Goal: Transaction & Acquisition: Download file/media

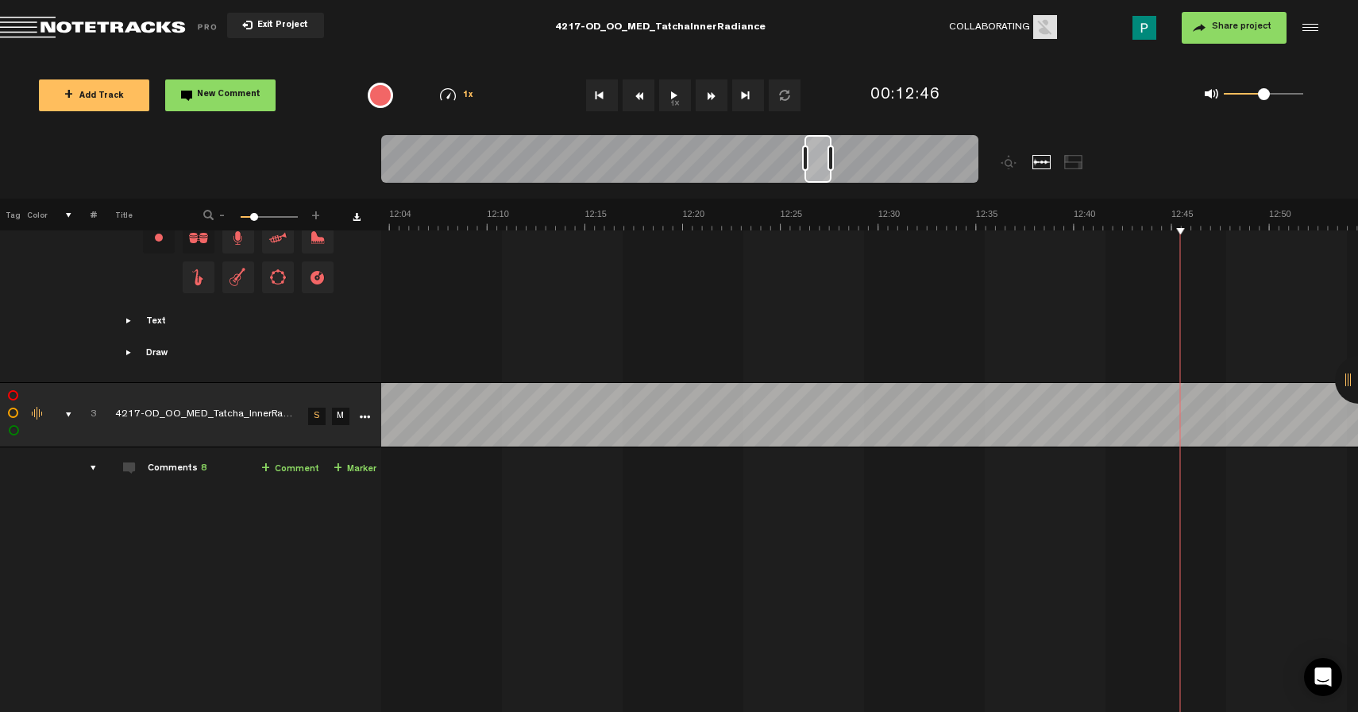
scroll to position [0, 13590]
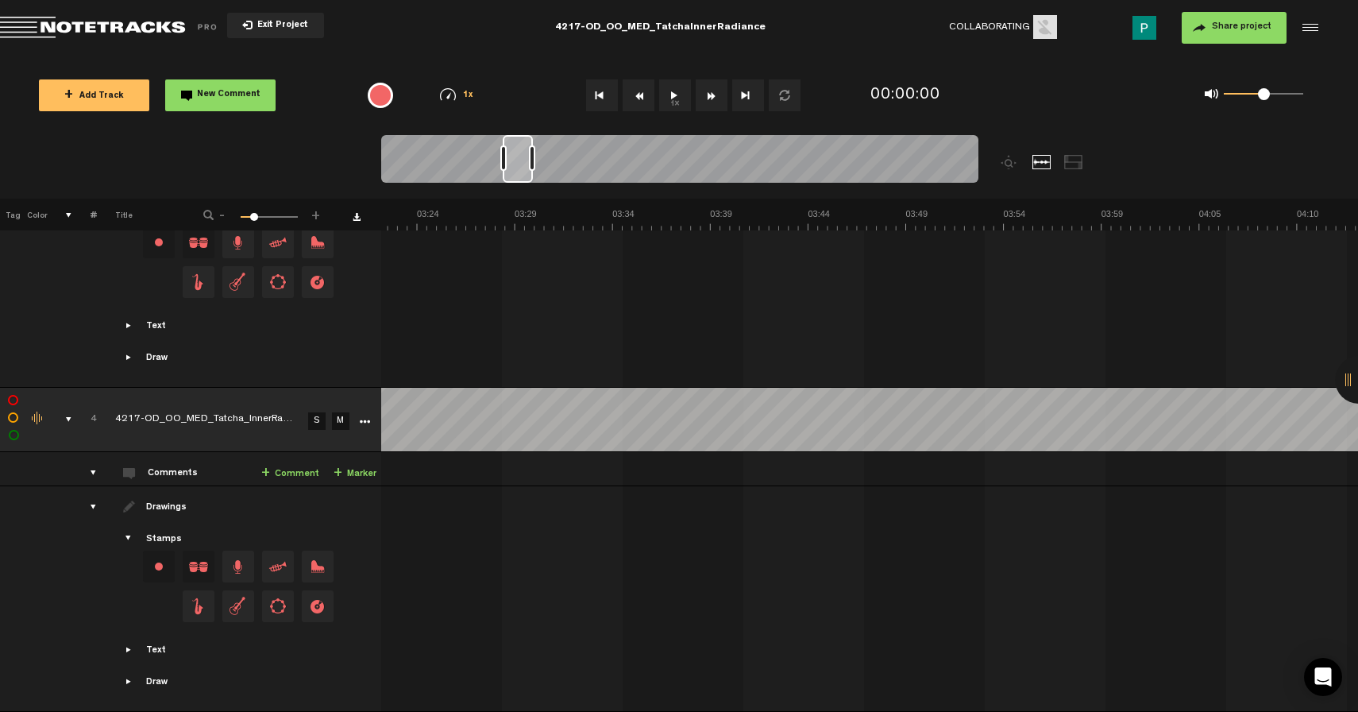
scroll to position [0, 3901]
drag, startPoint x: 401, startPoint y: 162, endPoint x: 520, endPoint y: 161, distance: 119.2
click at [520, 161] on div at bounding box center [518, 159] width 30 height 48
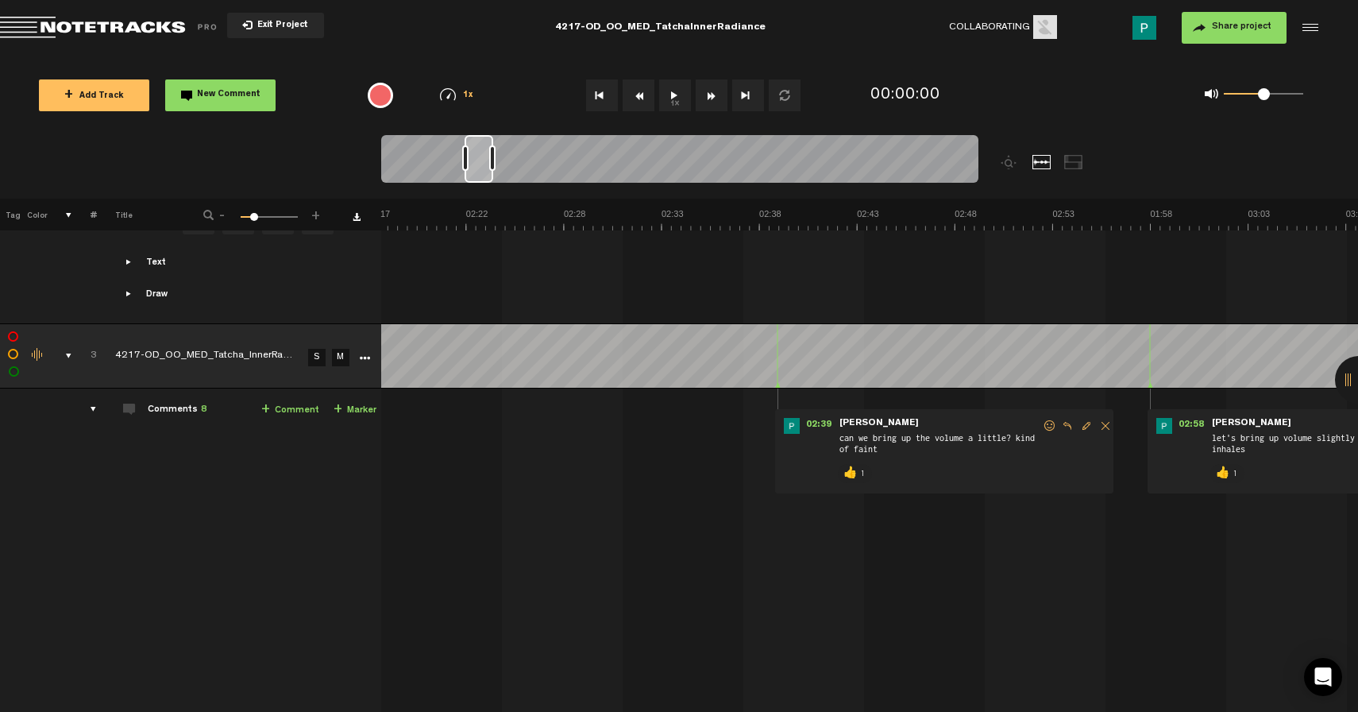
scroll to position [0, 2652]
drag, startPoint x: 527, startPoint y: 164, endPoint x: 489, endPoint y: 158, distance: 38.7
click at [489, 158] on div at bounding box center [479, 159] width 29 height 48
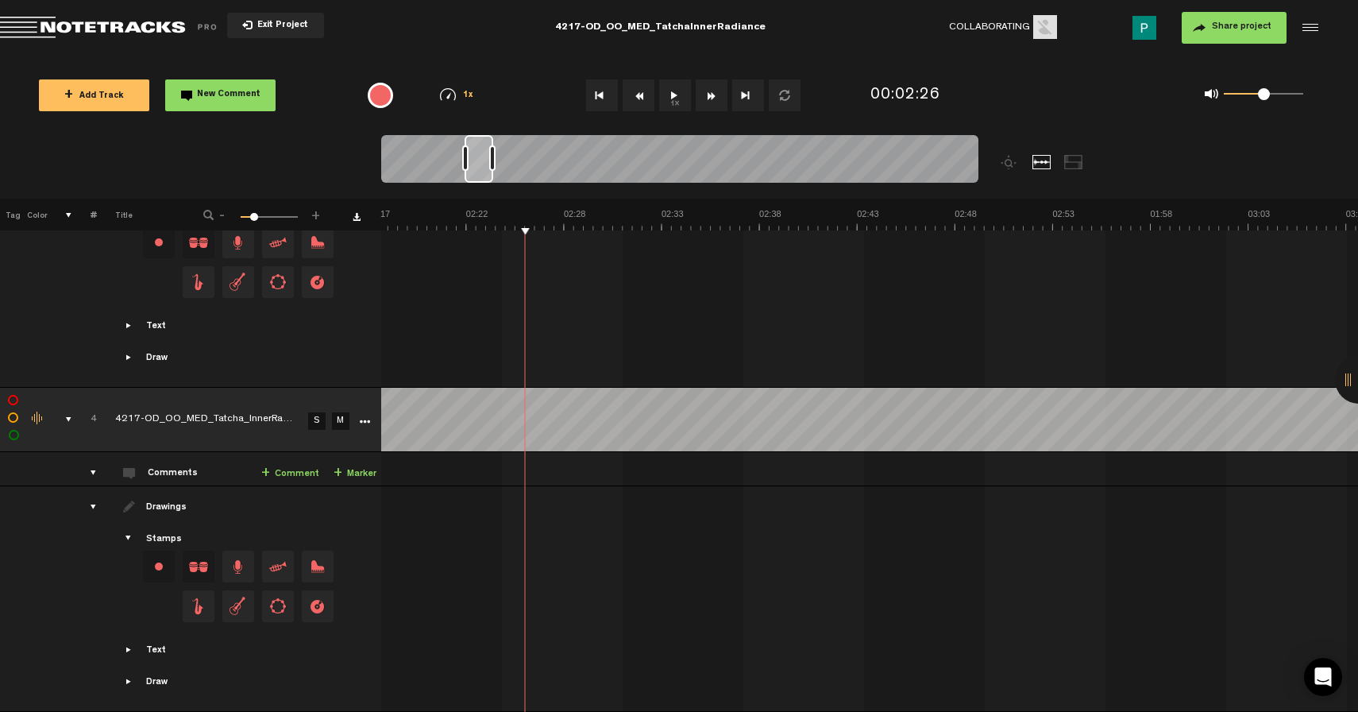
click at [315, 412] on link "S" at bounding box center [316, 420] width 17 height 17
click at [666, 95] on button "1x" at bounding box center [675, 95] width 32 height 32
click at [678, 96] on button "1x" at bounding box center [675, 95] width 32 height 32
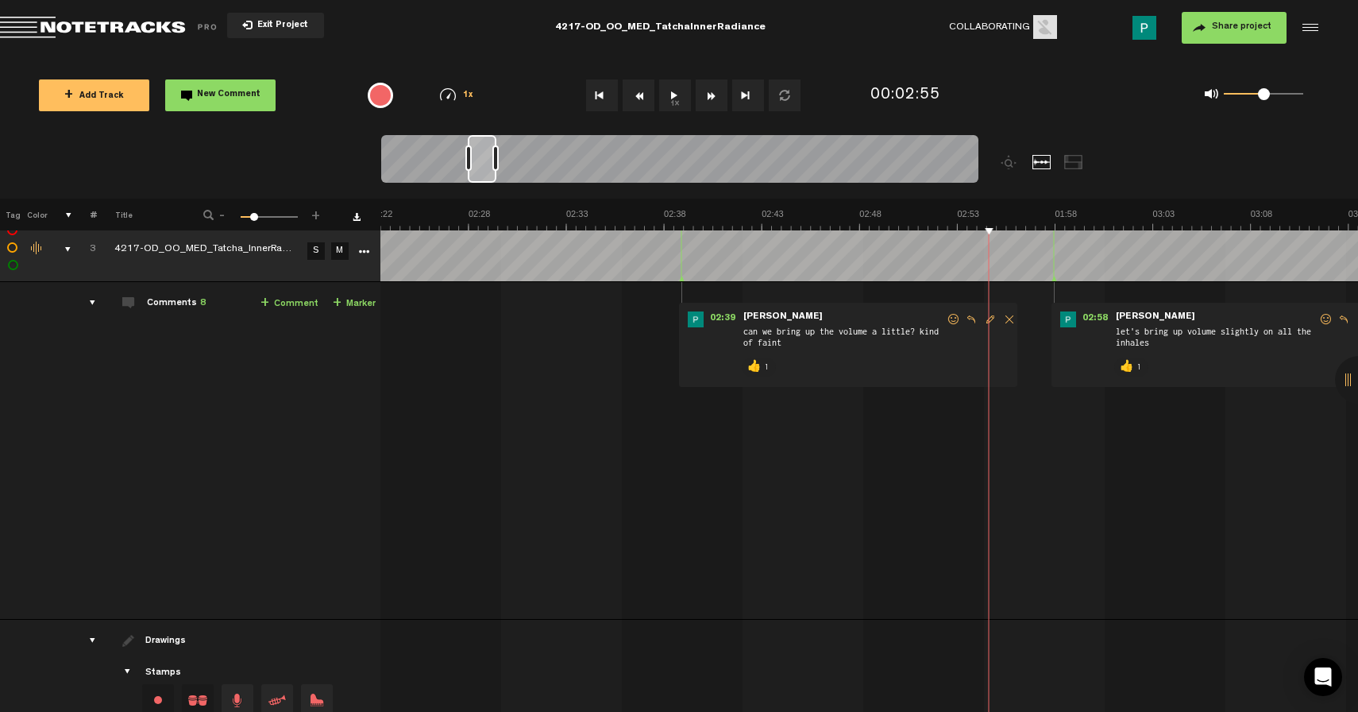
scroll to position [1319, 1]
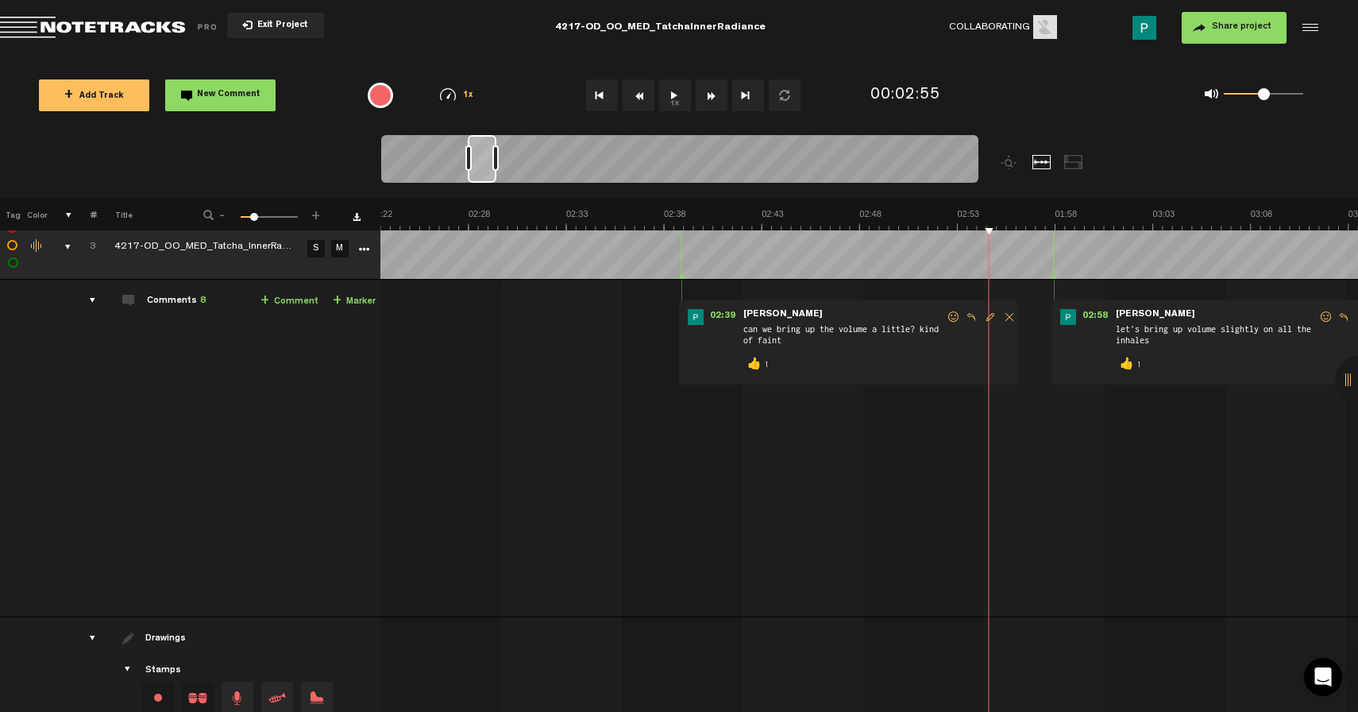
click at [313, 244] on link "S" at bounding box center [315, 248] width 17 height 17
click at [682, 100] on button "1x" at bounding box center [675, 95] width 32 height 32
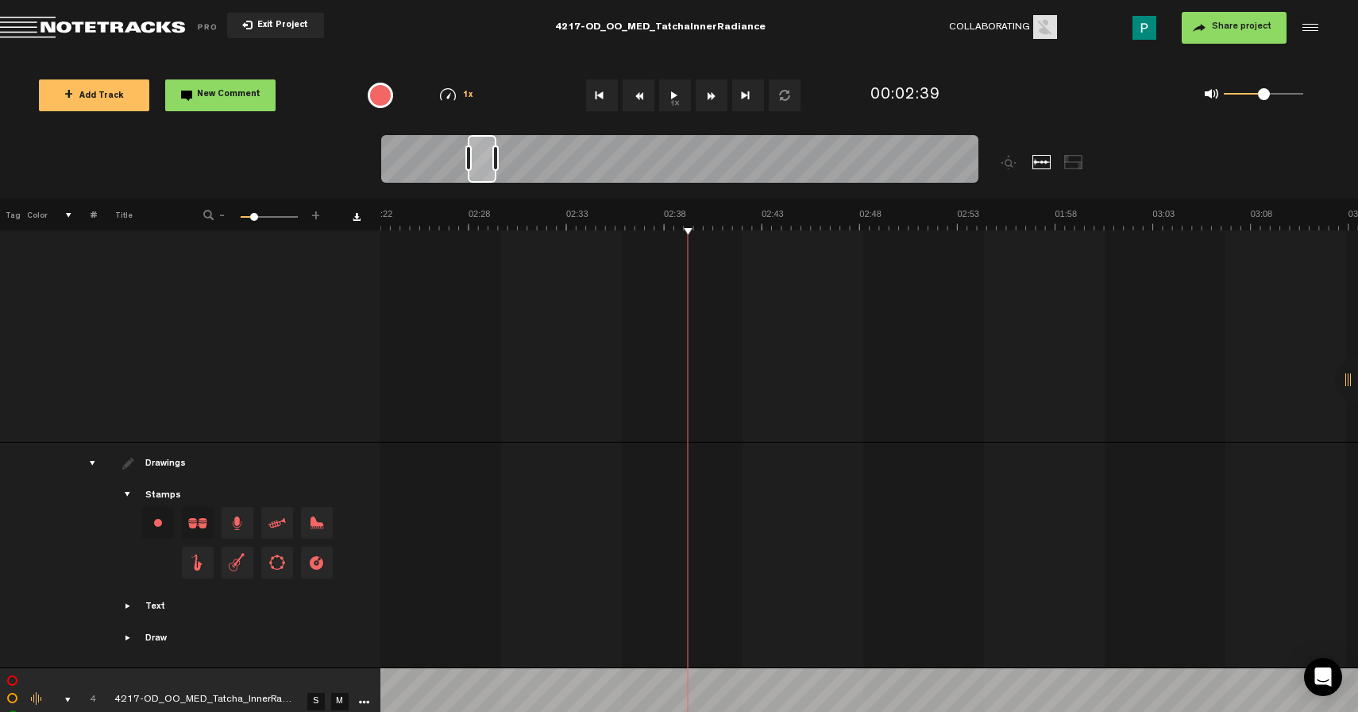
scroll to position [1723, 1]
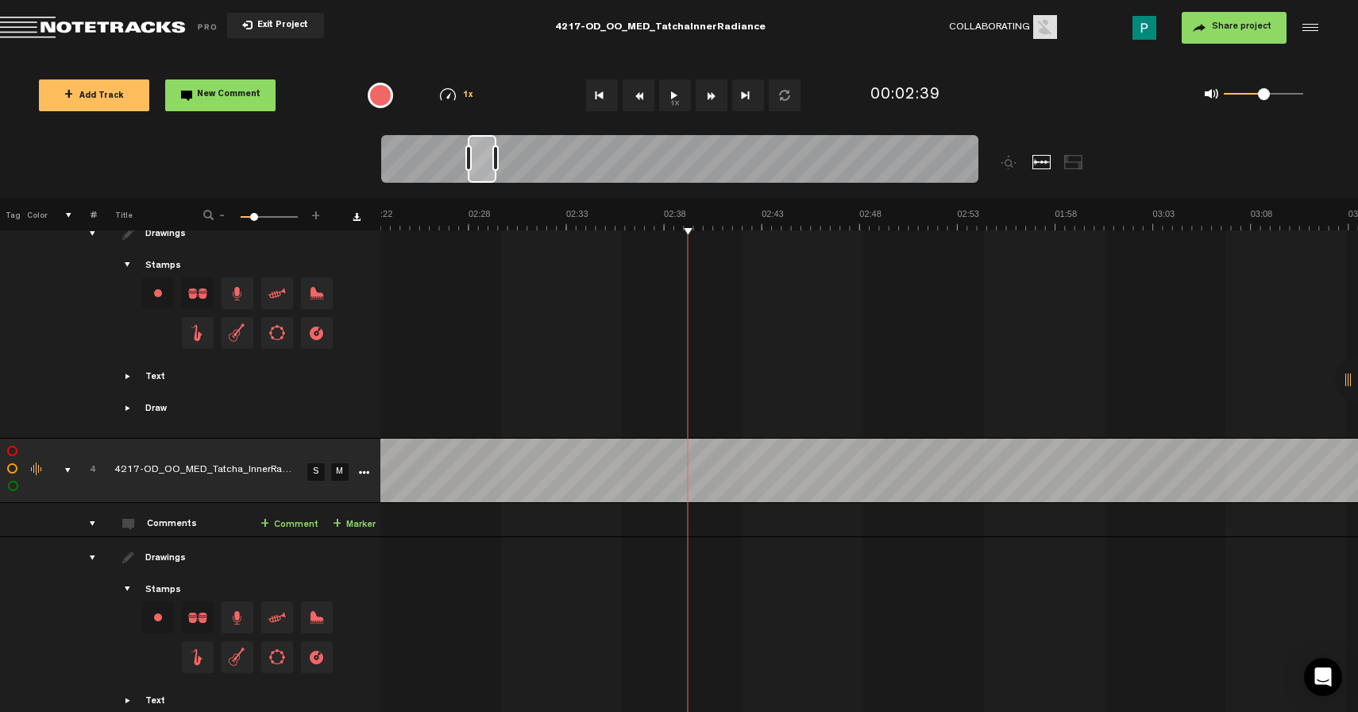
click at [315, 464] on link "S" at bounding box center [315, 471] width 17 height 17
click at [678, 95] on button "1x" at bounding box center [675, 95] width 32 height 32
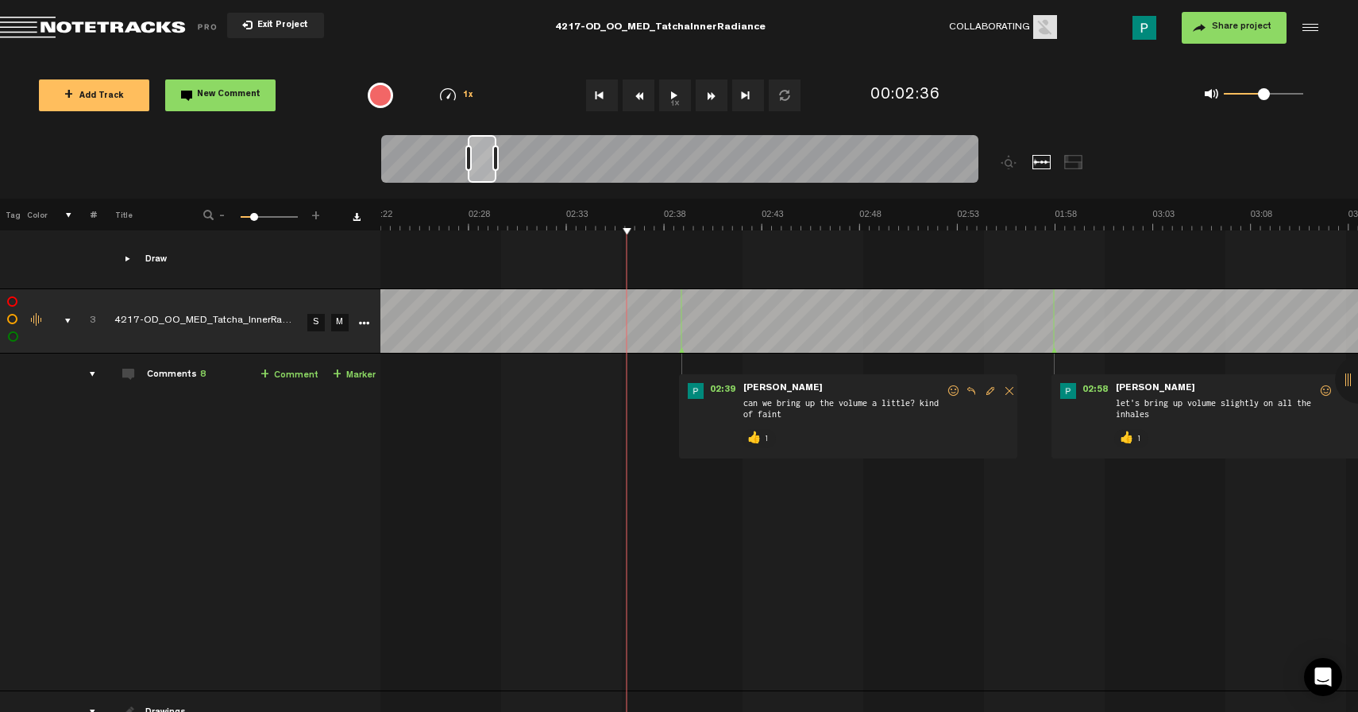
scroll to position [1170, 1]
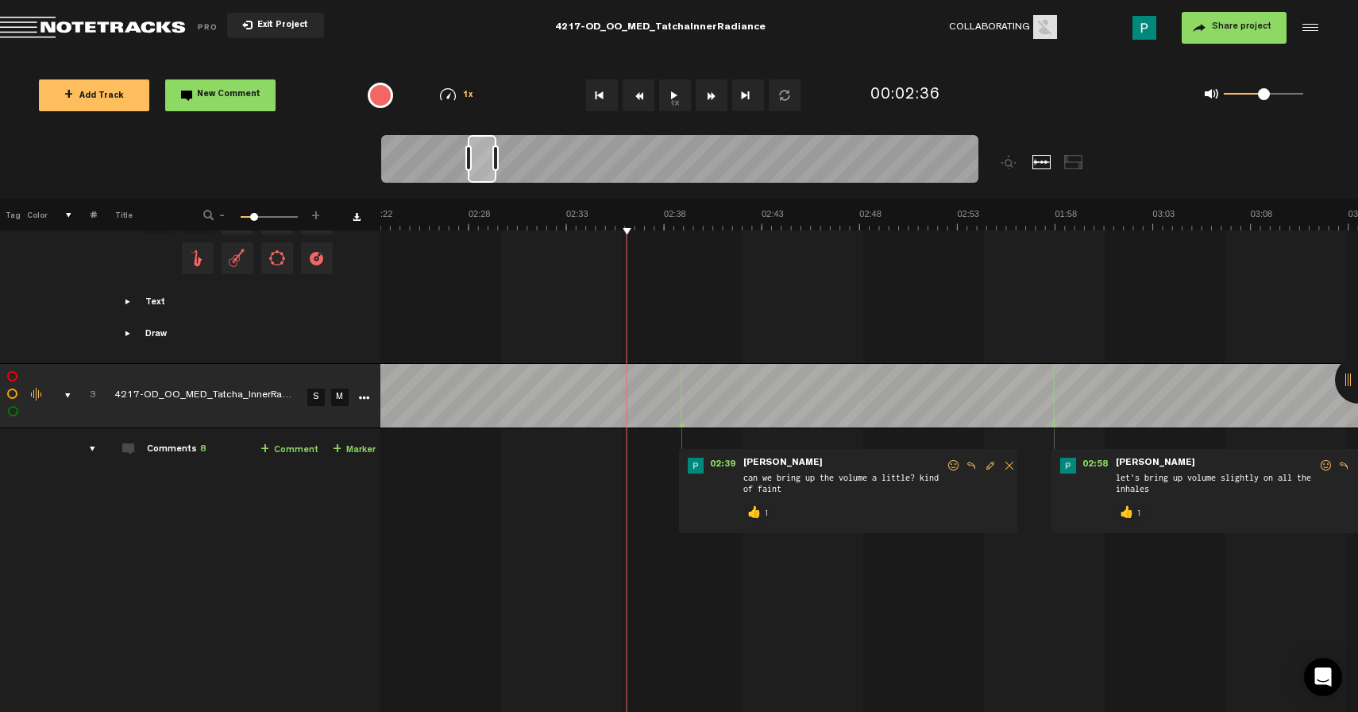
click at [319, 384] on td "S" at bounding box center [315, 396] width 24 height 64
click at [316, 391] on link "S" at bounding box center [315, 396] width 17 height 17
click at [678, 98] on button "1x" at bounding box center [675, 95] width 32 height 32
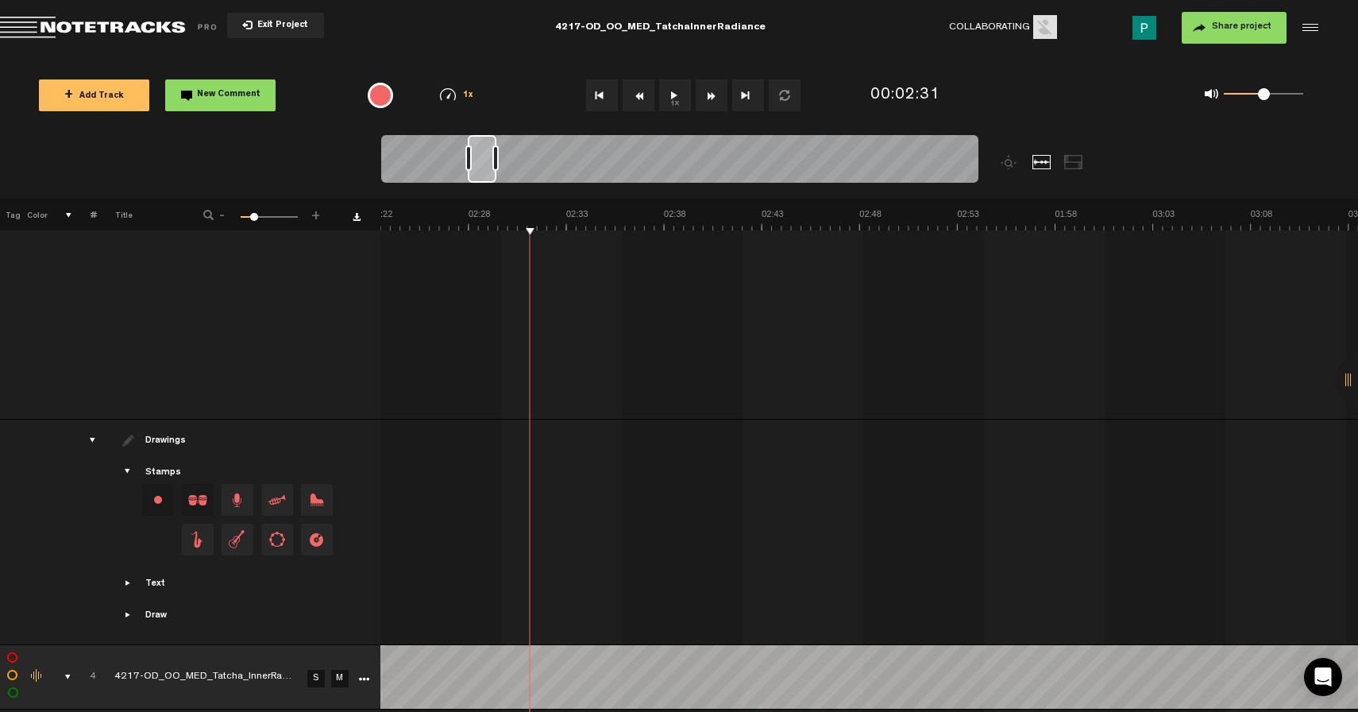
click at [324, 670] on link "S" at bounding box center [315, 678] width 17 height 17
click at [679, 96] on button "1x" at bounding box center [675, 95] width 32 height 32
click at [676, 95] on button "1x" at bounding box center [675, 95] width 32 height 32
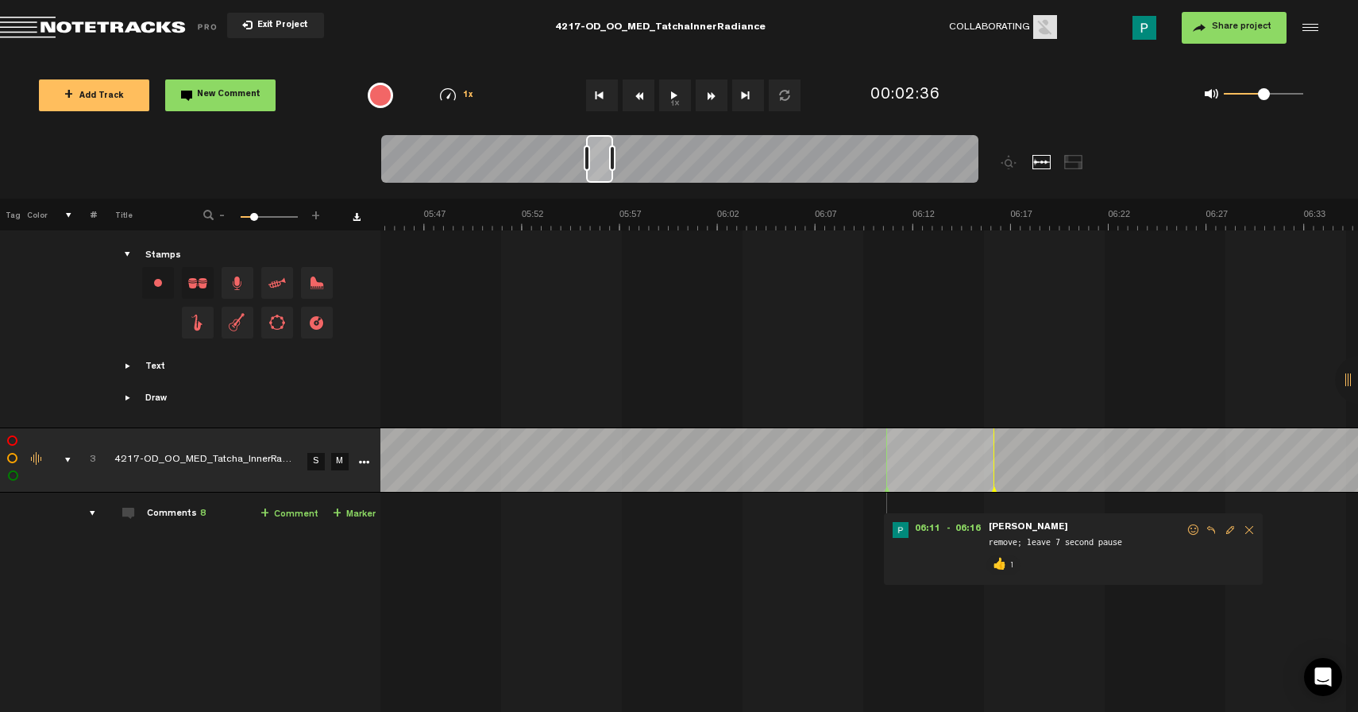
scroll to position [0, 6657]
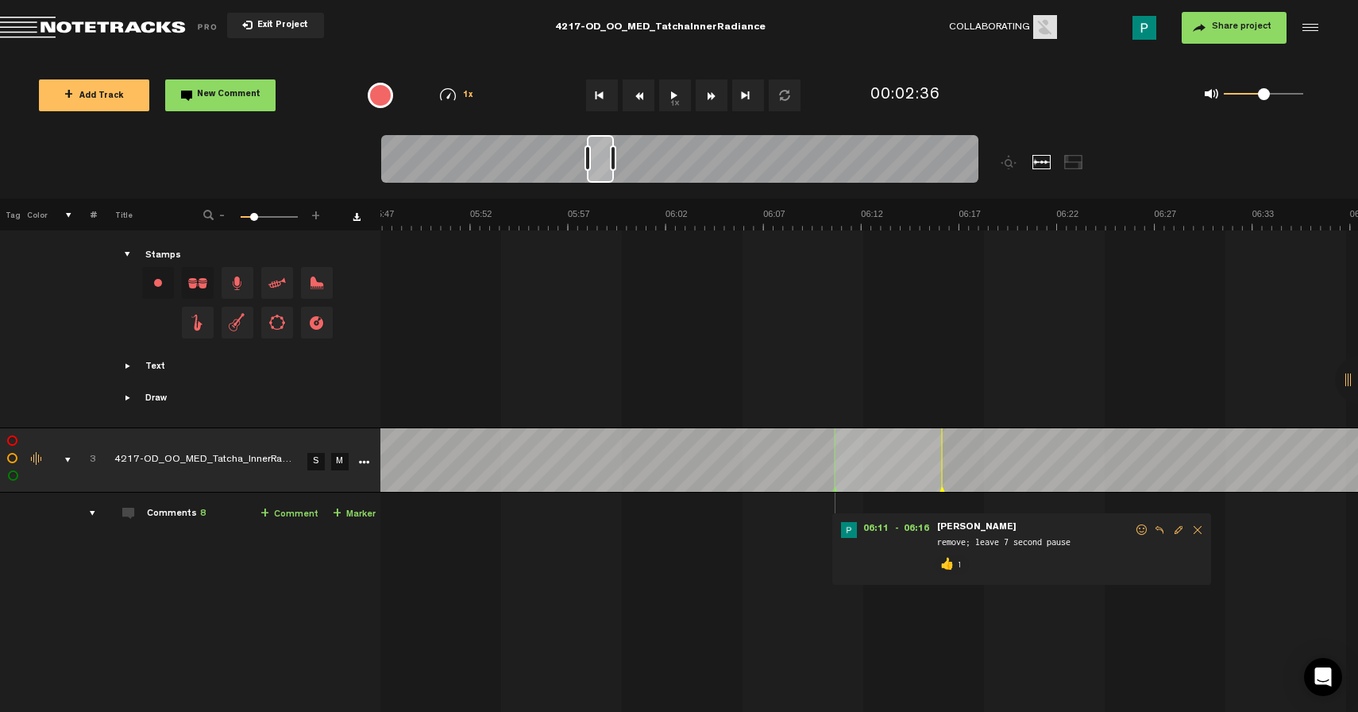
drag, startPoint x: 486, startPoint y: 179, endPoint x: 606, endPoint y: 194, distance: 120.9
click at [606, 194] on div at bounding box center [754, 167] width 747 height 64
click at [665, 97] on button "1x" at bounding box center [675, 95] width 32 height 32
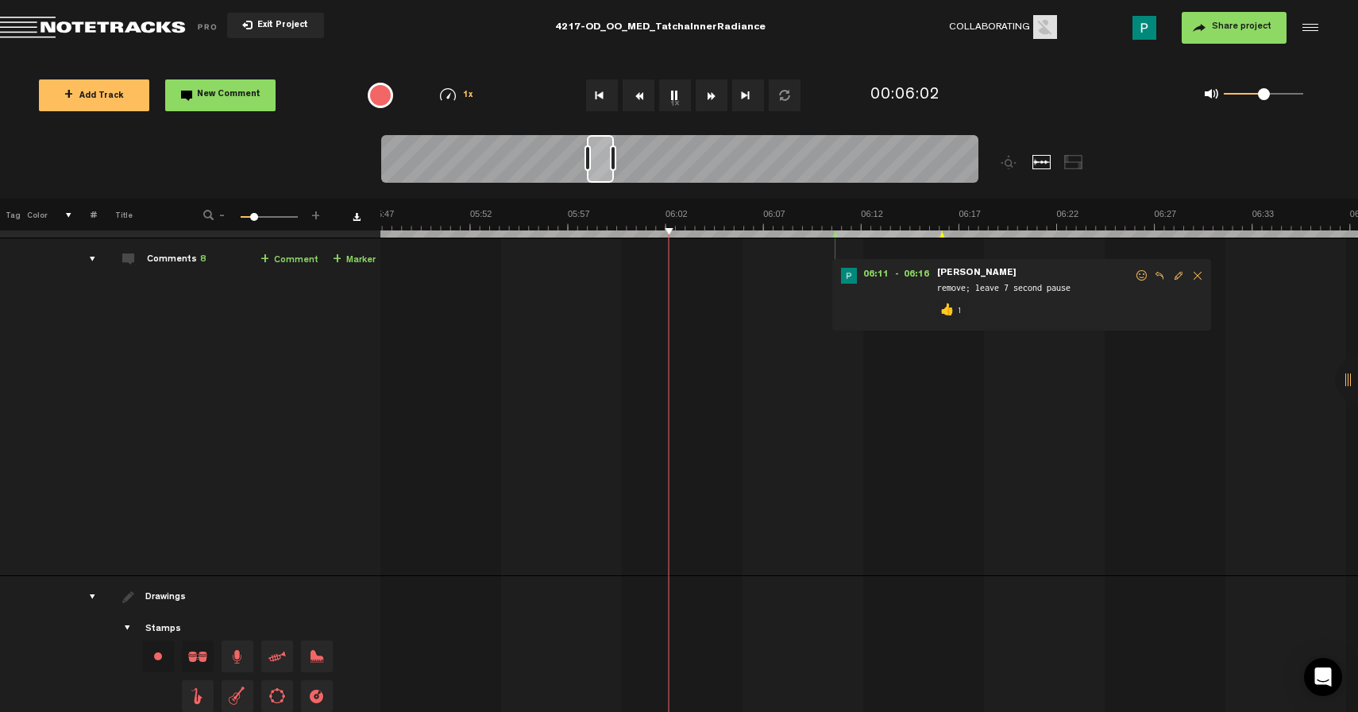
scroll to position [1312, 1]
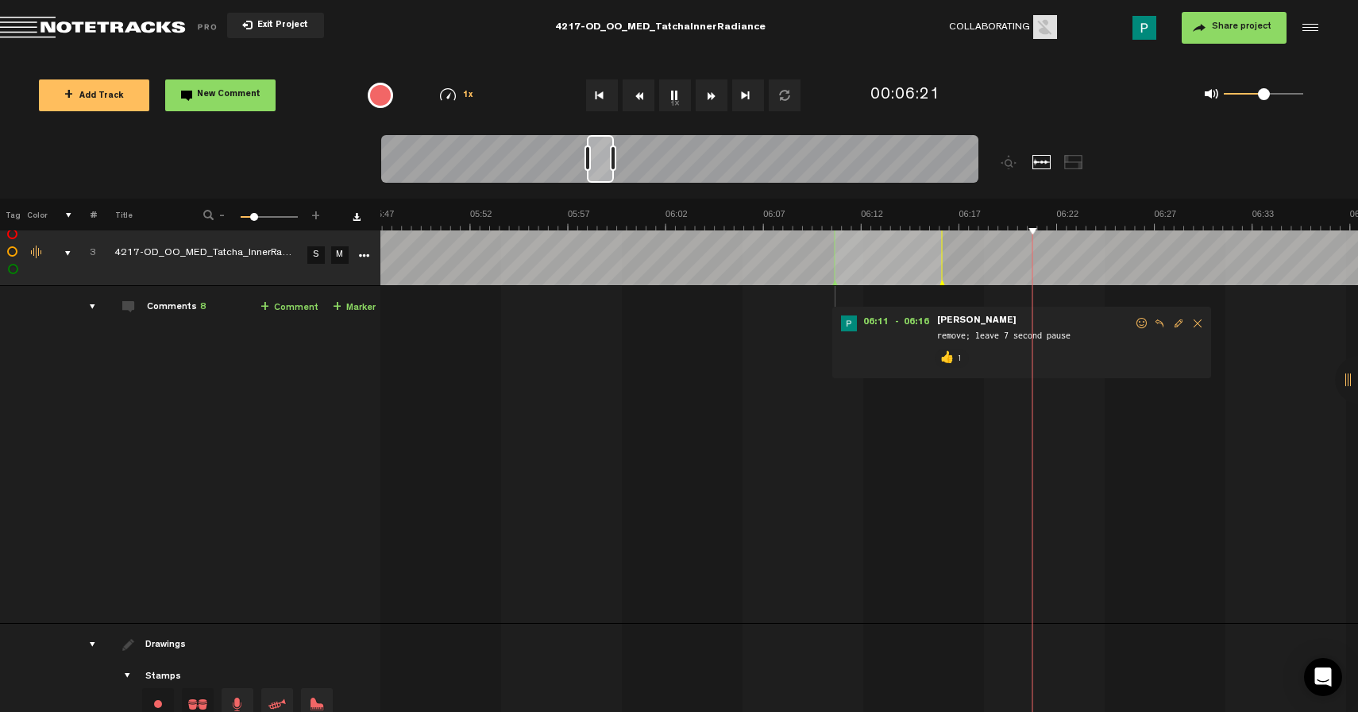
click at [673, 91] on button "1x" at bounding box center [675, 95] width 32 height 32
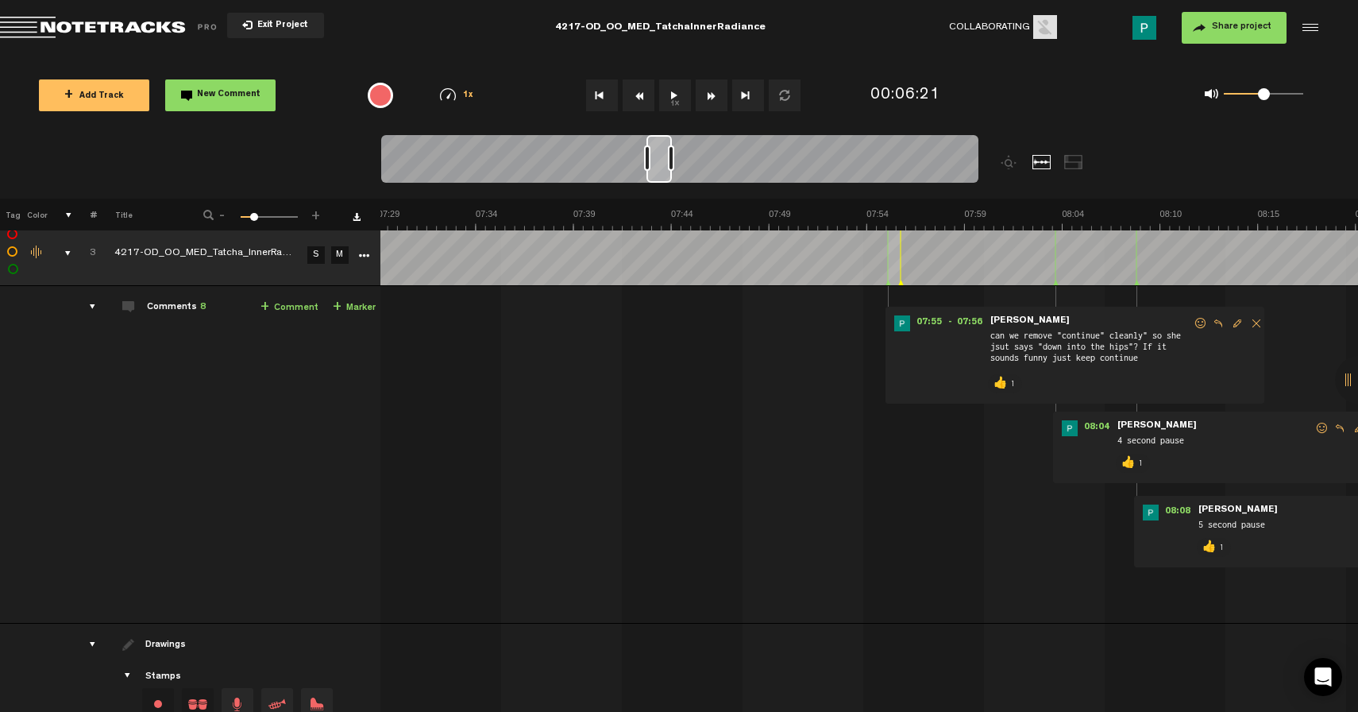
scroll to position [0, 8607]
drag, startPoint x: 604, startPoint y: 159, endPoint x: 663, endPoint y: 156, distance: 59.7
click at [663, 156] on div at bounding box center [659, 159] width 25 height 48
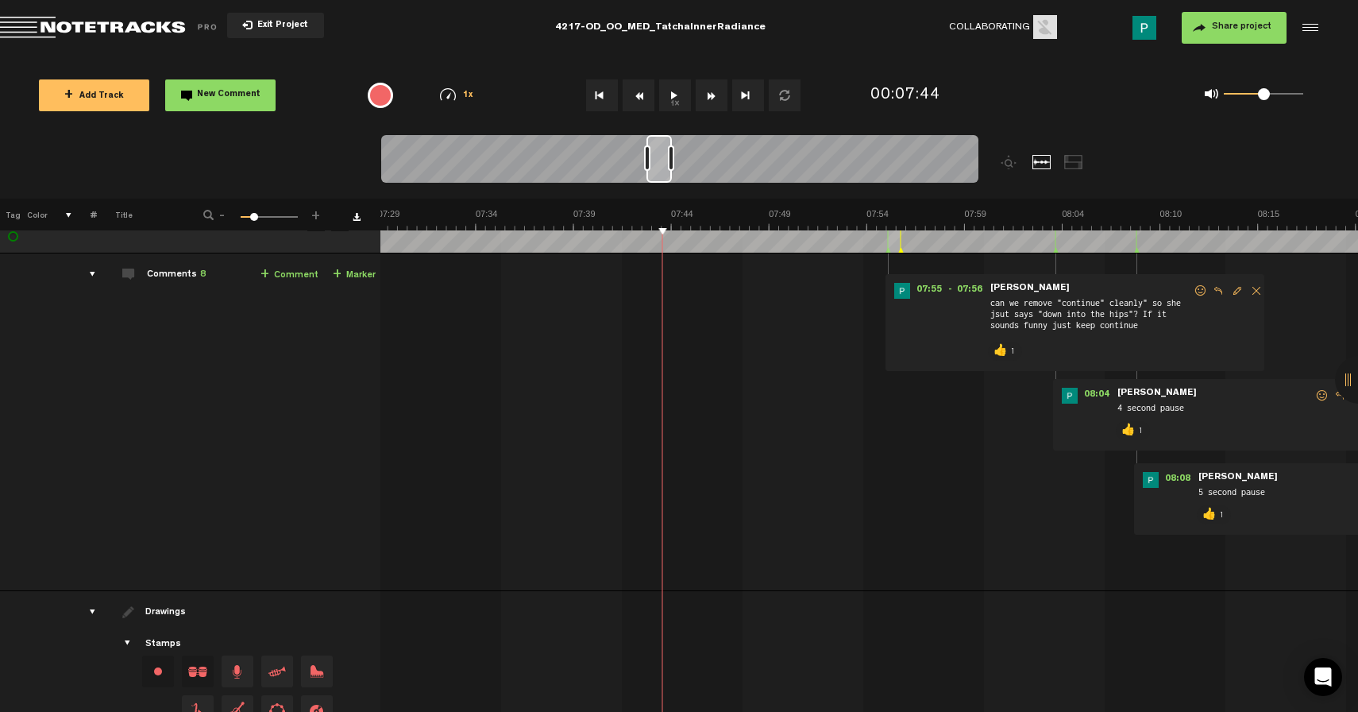
scroll to position [1566, 1]
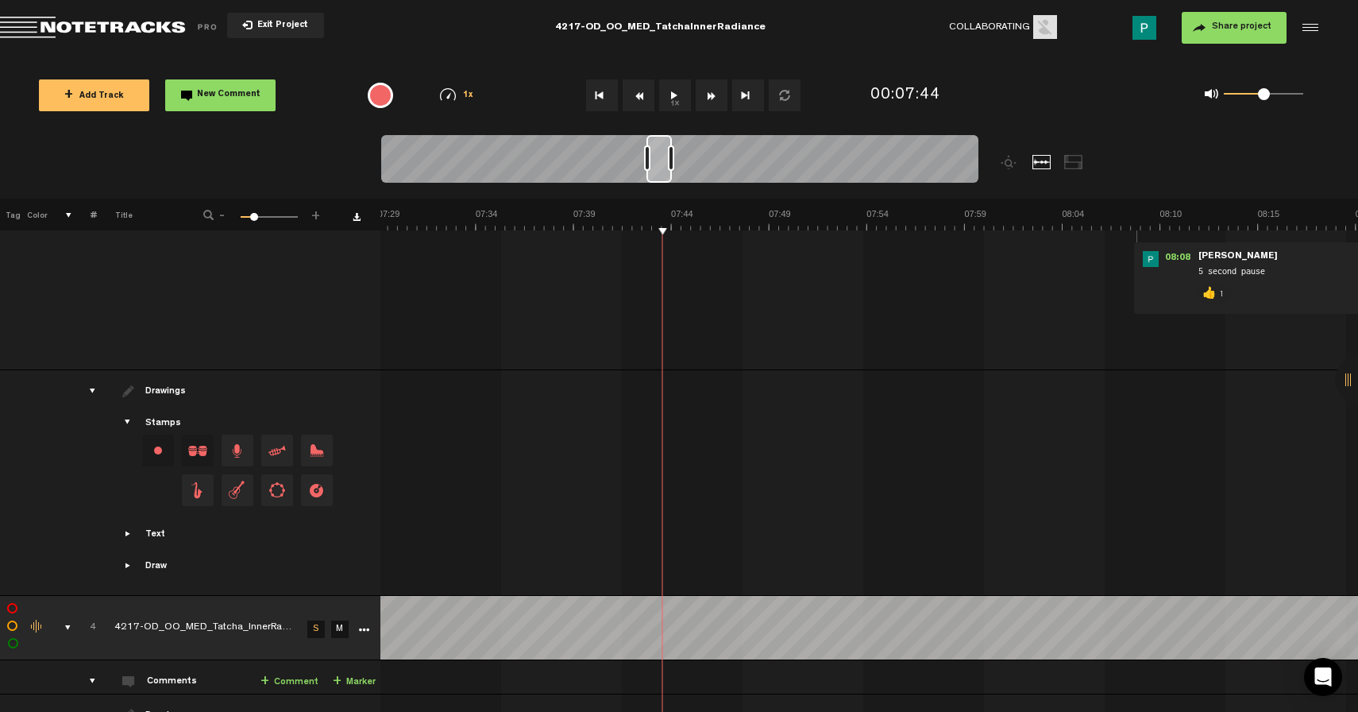
click at [675, 97] on button "1x" at bounding box center [675, 95] width 32 height 32
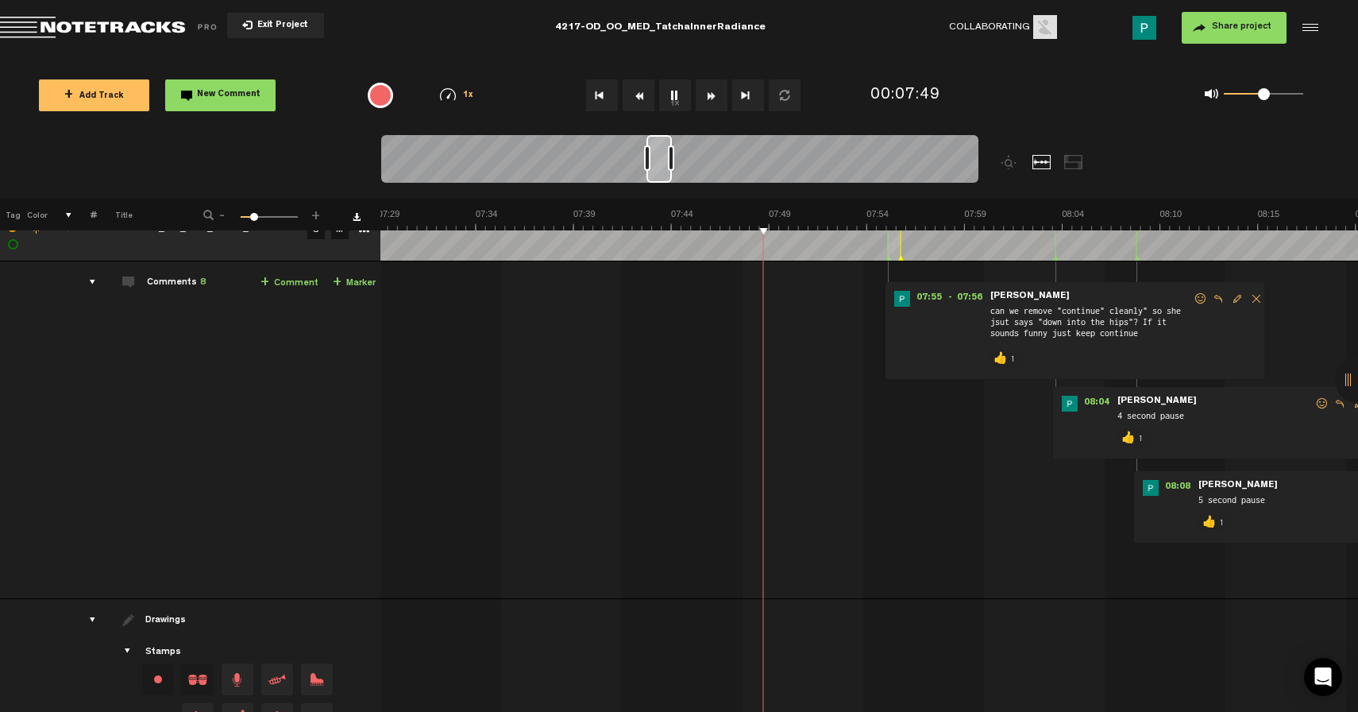
scroll to position [1314, 1]
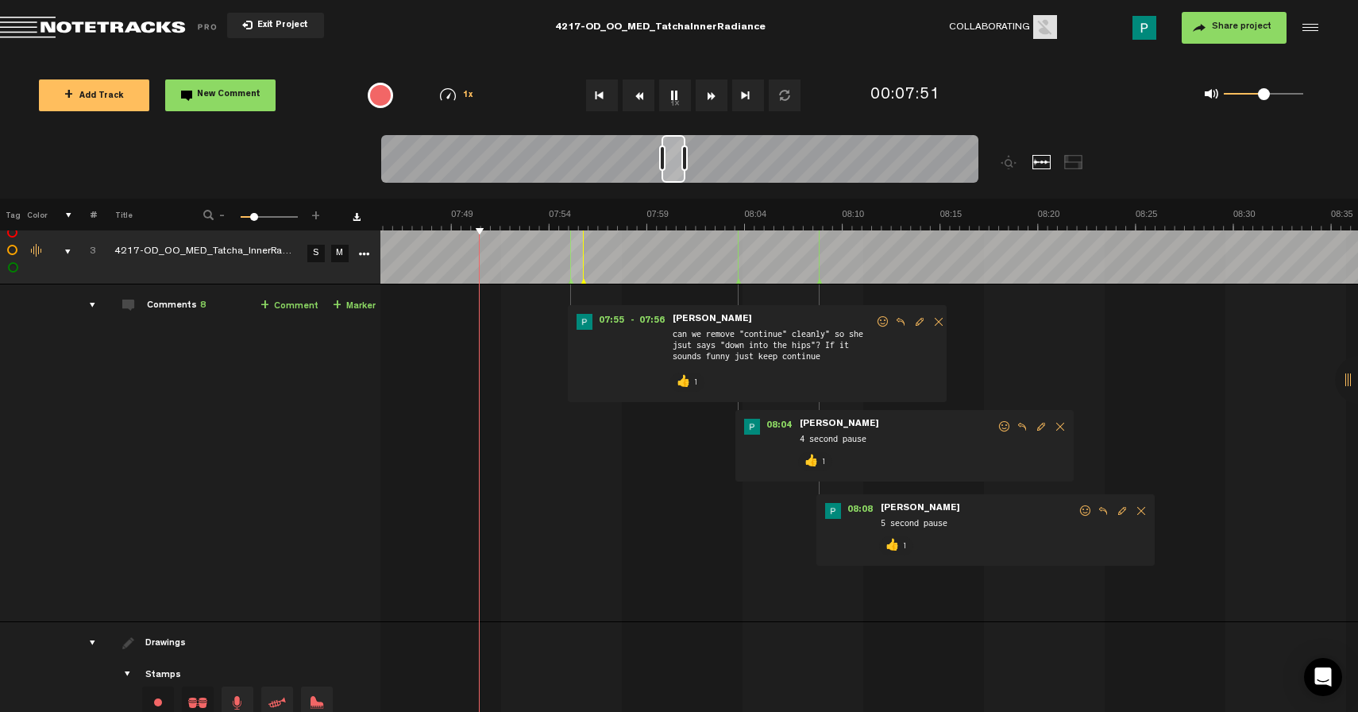
drag, startPoint x: 666, startPoint y: 172, endPoint x: 681, endPoint y: 169, distance: 15.4
click at [681, 169] on div at bounding box center [674, 159] width 24 height 48
click at [676, 95] on button "1x" at bounding box center [675, 95] width 32 height 32
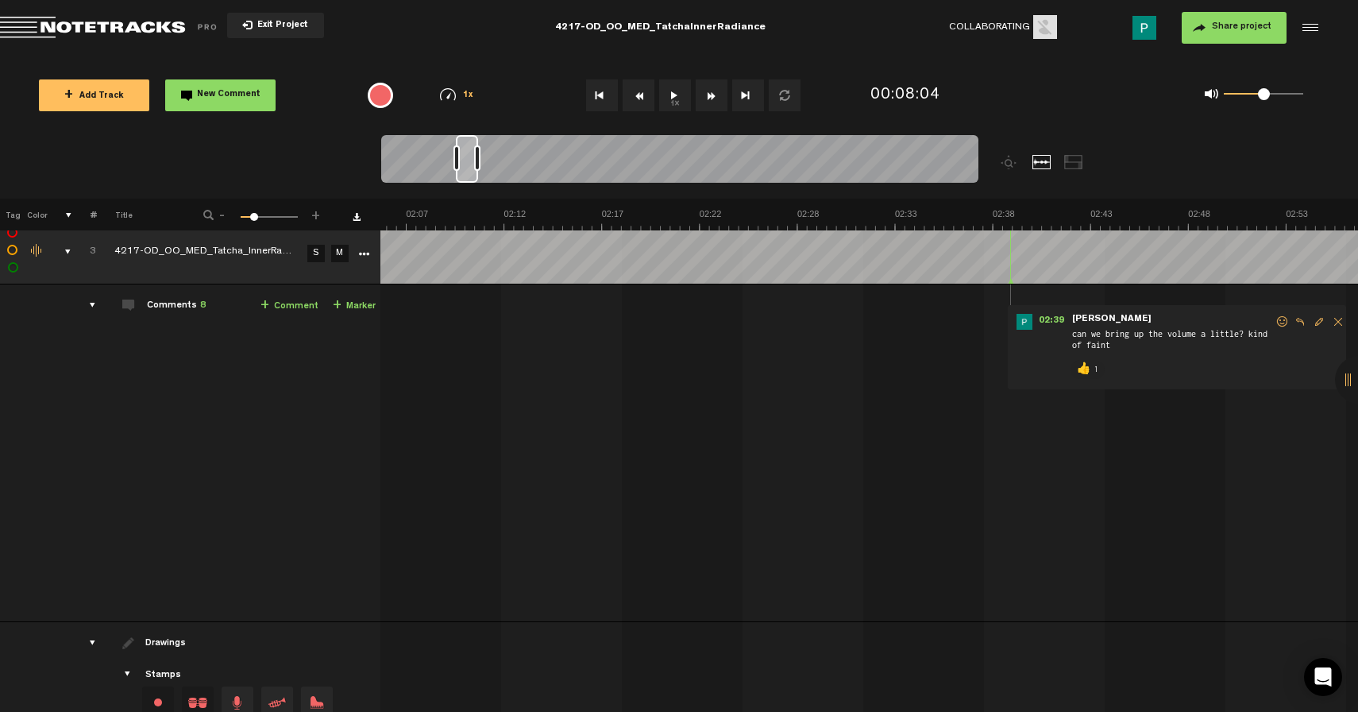
scroll to position [0, 0]
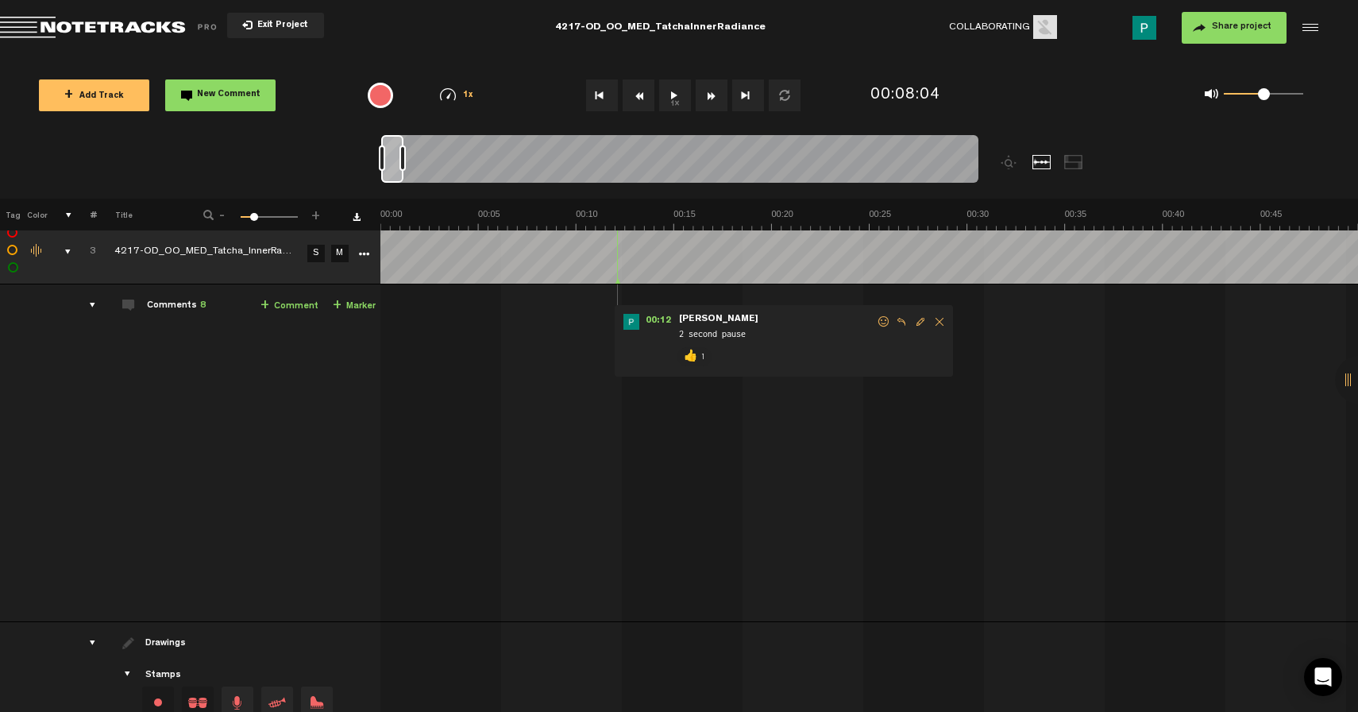
drag, startPoint x: 676, startPoint y: 166, endPoint x: 307, endPoint y: 86, distance: 377.2
click at [307, 56] on div "Loading... 100% + Add Track New Comment 1x 0.25x 0.5x 0.75x 1x 1.25x 1.5x 1.75x…" at bounding box center [679, 56] width 1358 height 0
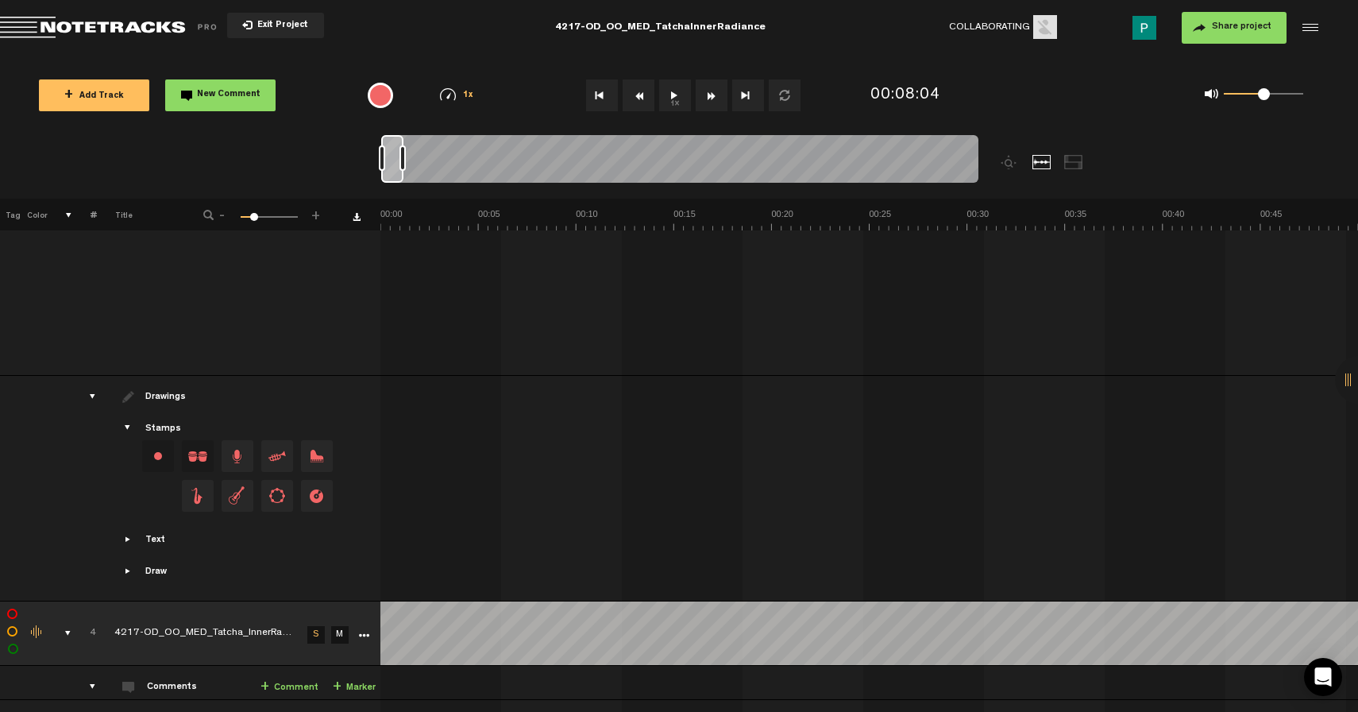
scroll to position [1574, 2]
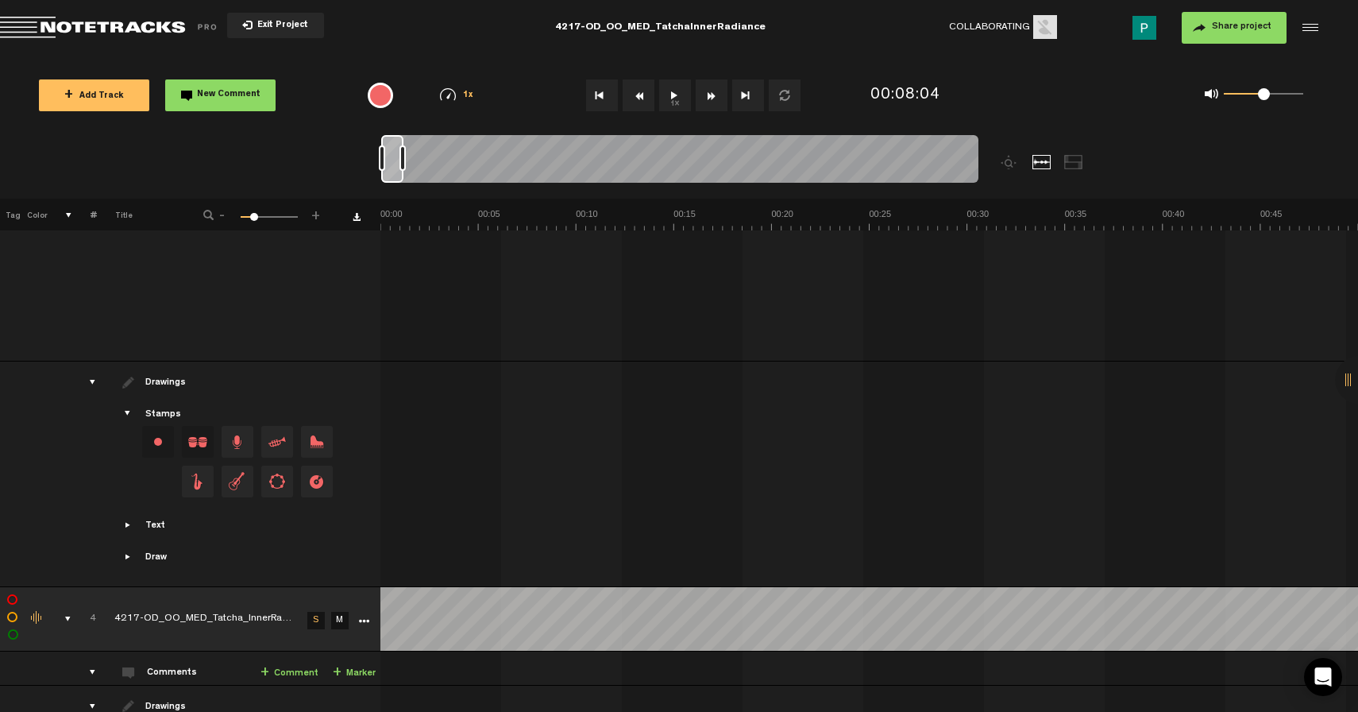
click at [360, 616] on icon "More" at bounding box center [363, 621] width 11 height 11
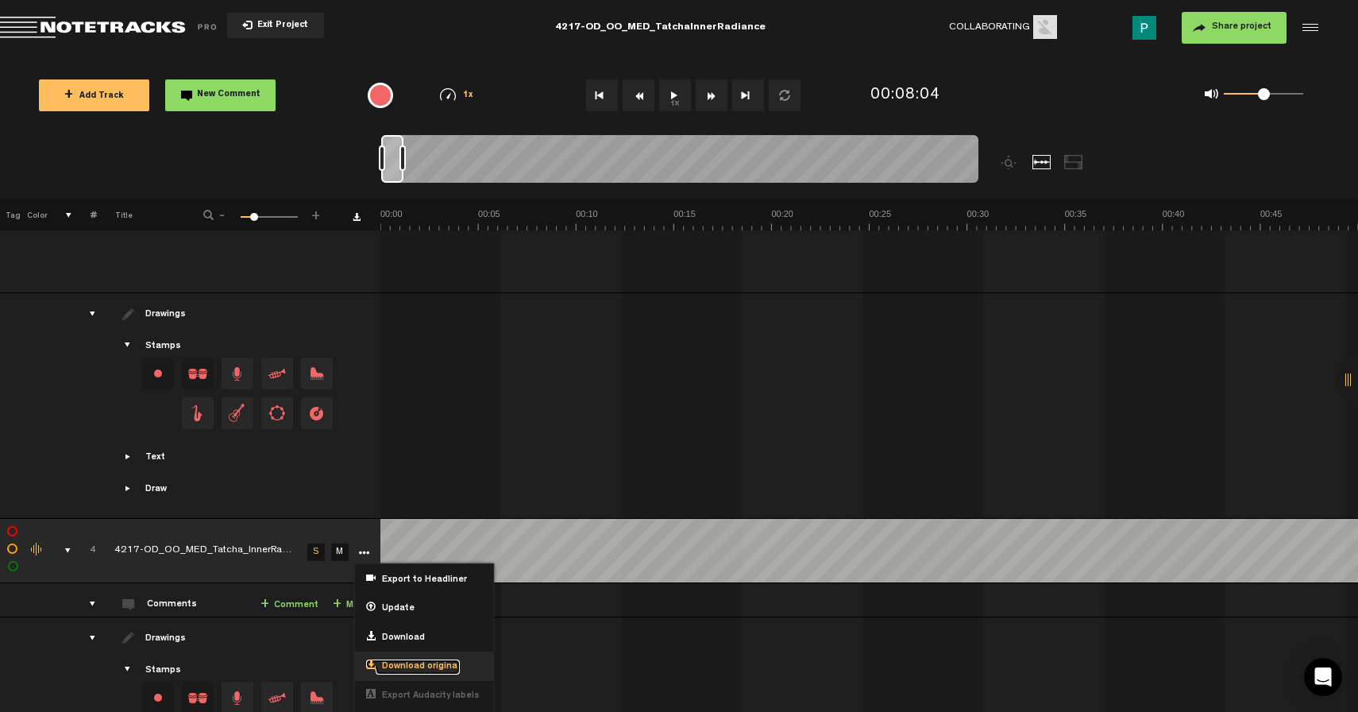
click at [417, 660] on span "Download original" at bounding box center [418, 667] width 84 height 14
